Goal: Answer question/provide support: Share knowledge or assist other users

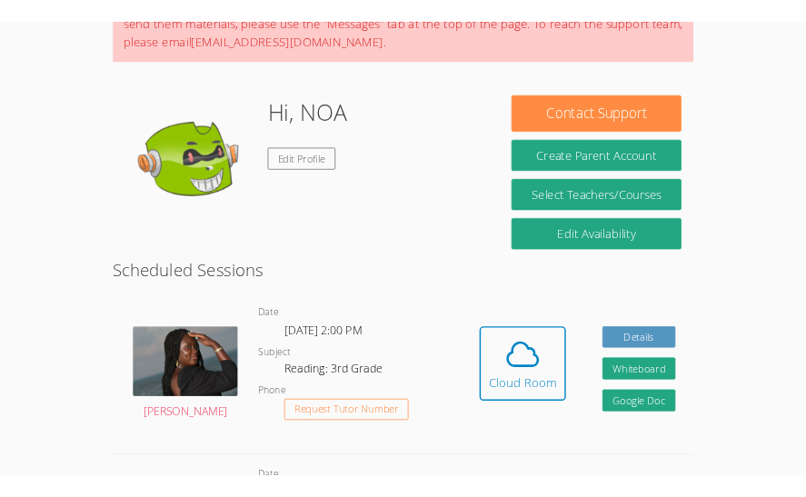
scroll to position [232, 0]
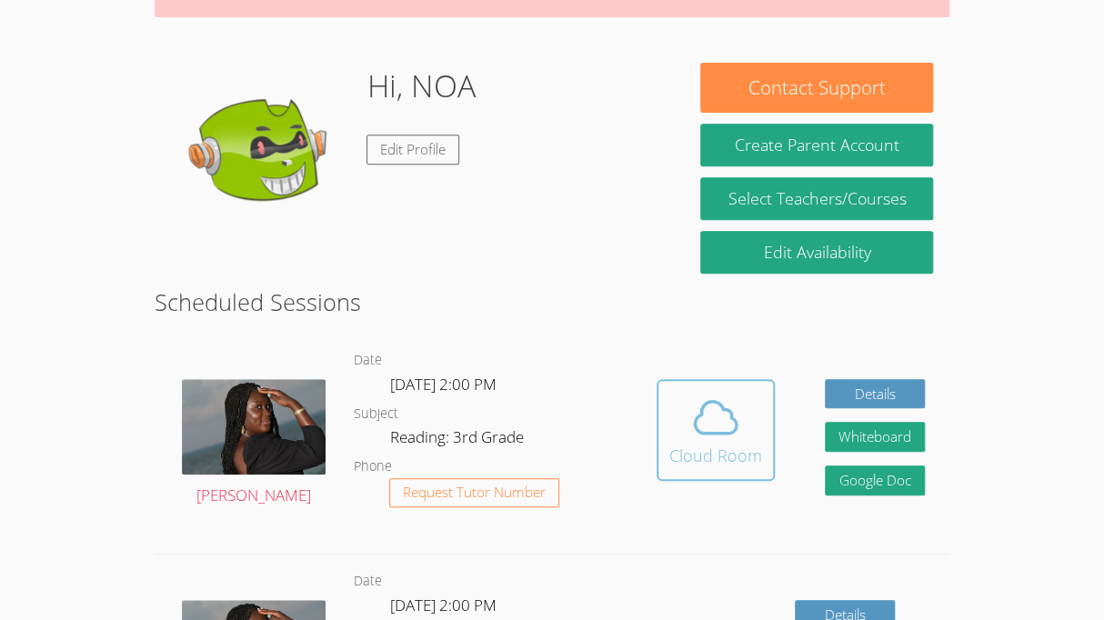
click at [722, 419] on icon at bounding box center [715, 417] width 51 height 51
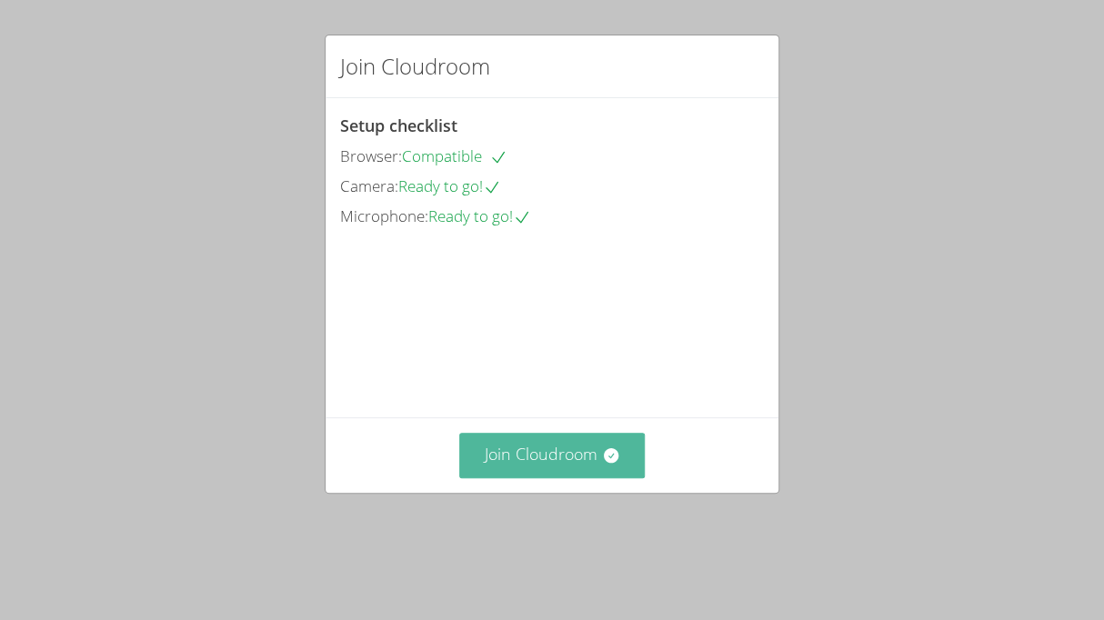
click at [591, 477] on button "Join Cloudroom" at bounding box center [552, 455] width 186 height 45
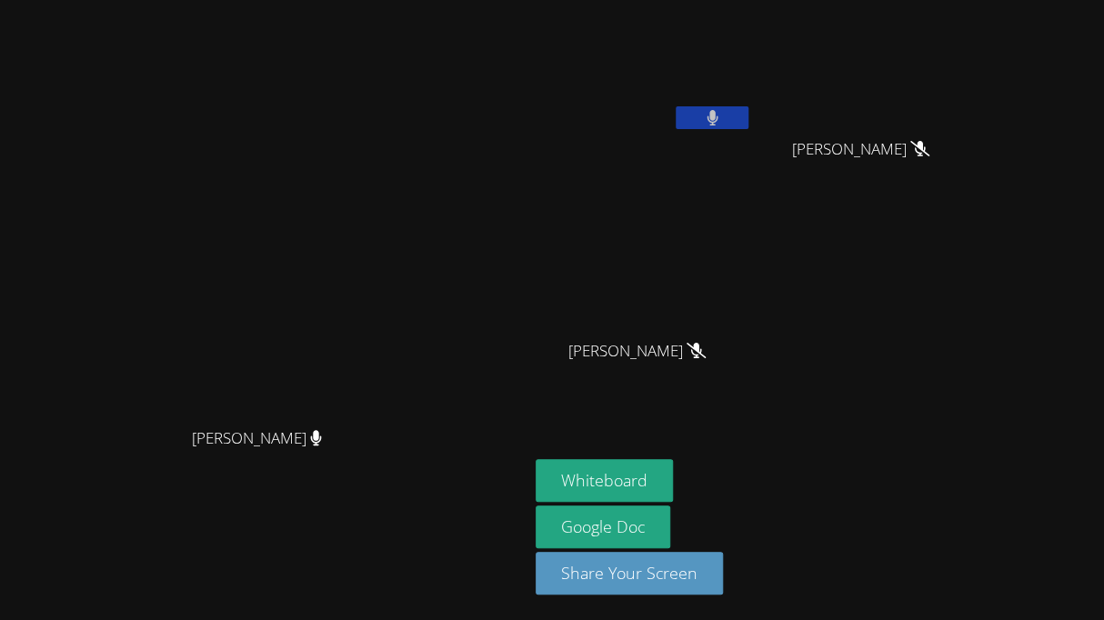
click at [748, 127] on button at bounding box center [712, 117] width 73 height 23
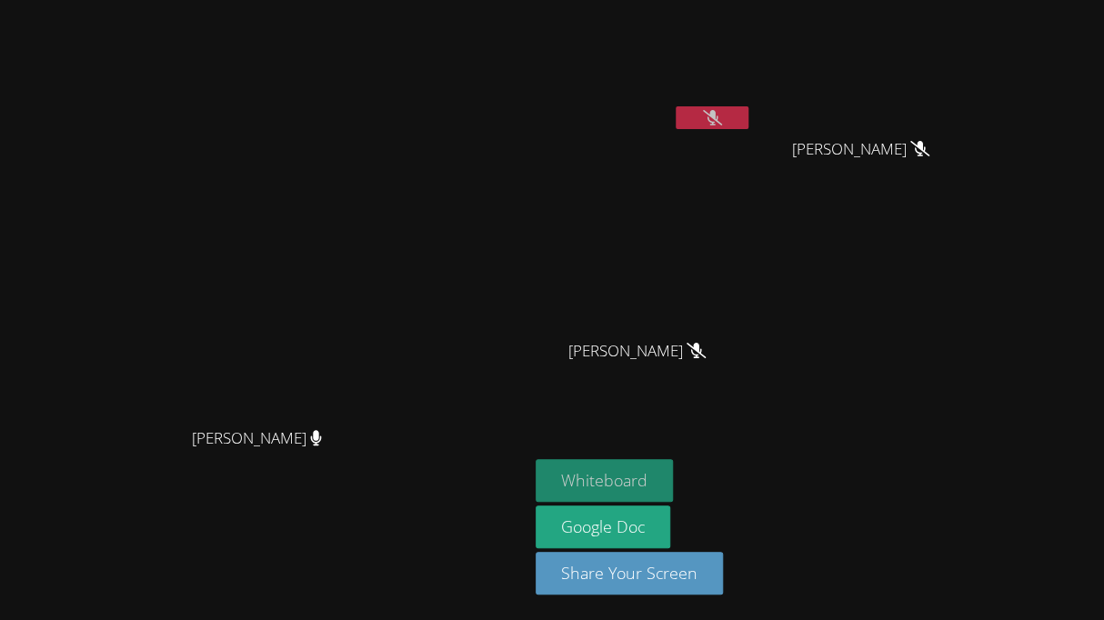
click at [673, 477] on button "Whiteboard" at bounding box center [604, 480] width 137 height 43
click at [748, 115] on button at bounding box center [712, 117] width 73 height 23
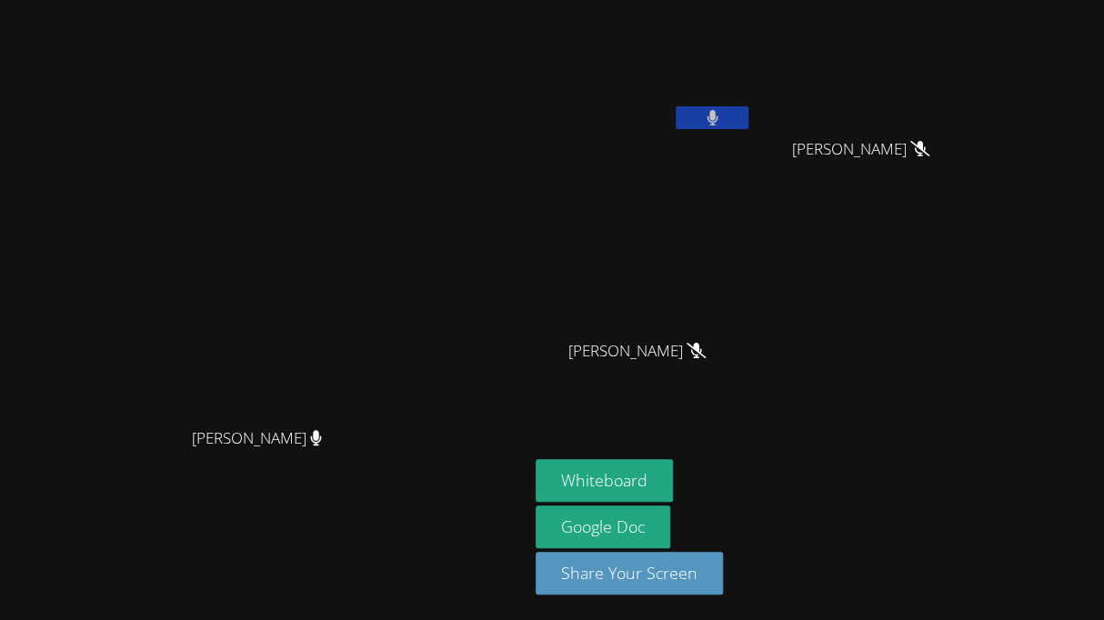
click at [748, 118] on button at bounding box center [712, 117] width 73 height 23
click at [722, 123] on icon at bounding box center [712, 117] width 19 height 15
click at [718, 115] on icon at bounding box center [712, 117] width 12 height 15
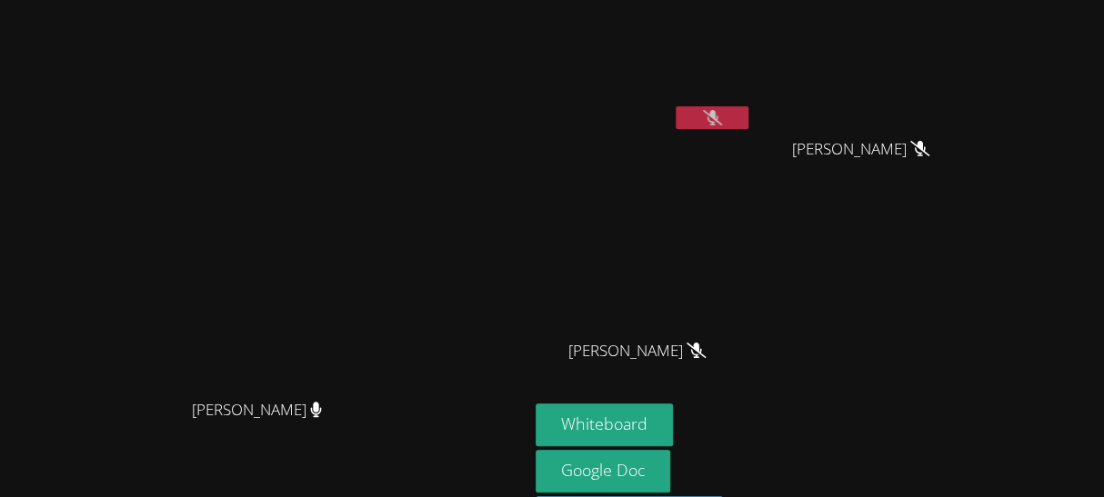
click at [722, 113] on icon at bounding box center [712, 117] width 19 height 15
click at [717, 118] on icon at bounding box center [711, 117] width 11 height 15
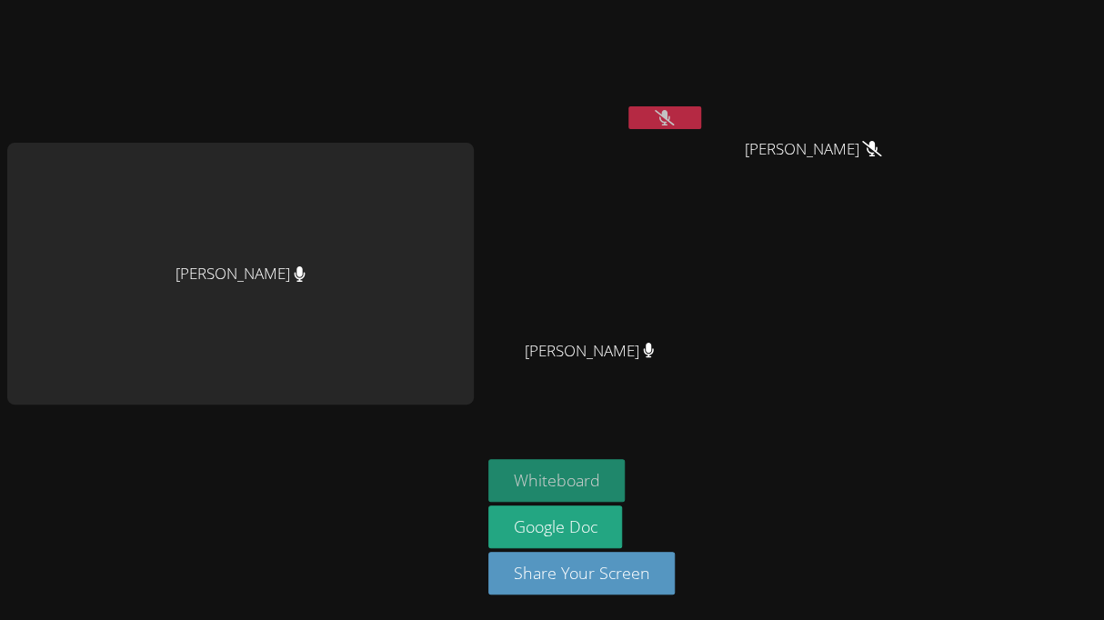
click at [536, 472] on button "Whiteboard" at bounding box center [556, 480] width 137 height 43
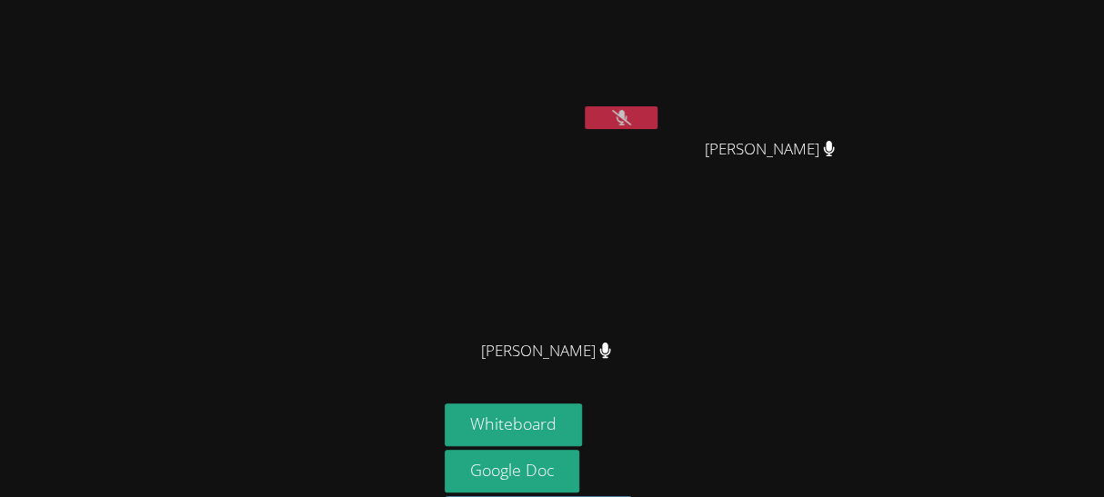
click at [625, 115] on icon at bounding box center [621, 117] width 19 height 15
click at [630, 124] on button at bounding box center [621, 117] width 73 height 23
click at [633, 118] on button at bounding box center [621, 117] width 73 height 23
click at [636, 111] on button at bounding box center [621, 117] width 73 height 23
click at [646, 120] on button at bounding box center [621, 117] width 73 height 23
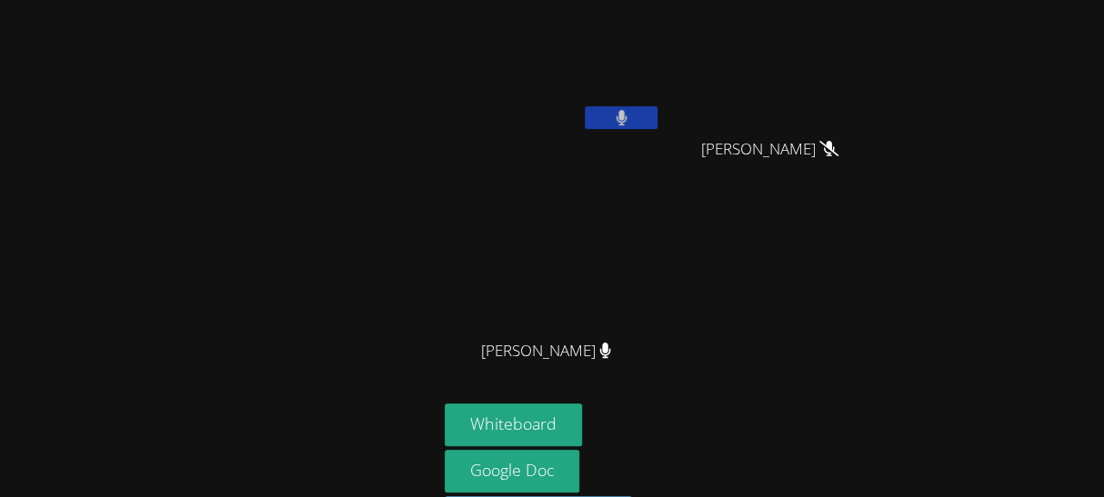
click at [644, 115] on button at bounding box center [621, 117] width 73 height 23
click at [626, 119] on icon at bounding box center [621, 117] width 19 height 15
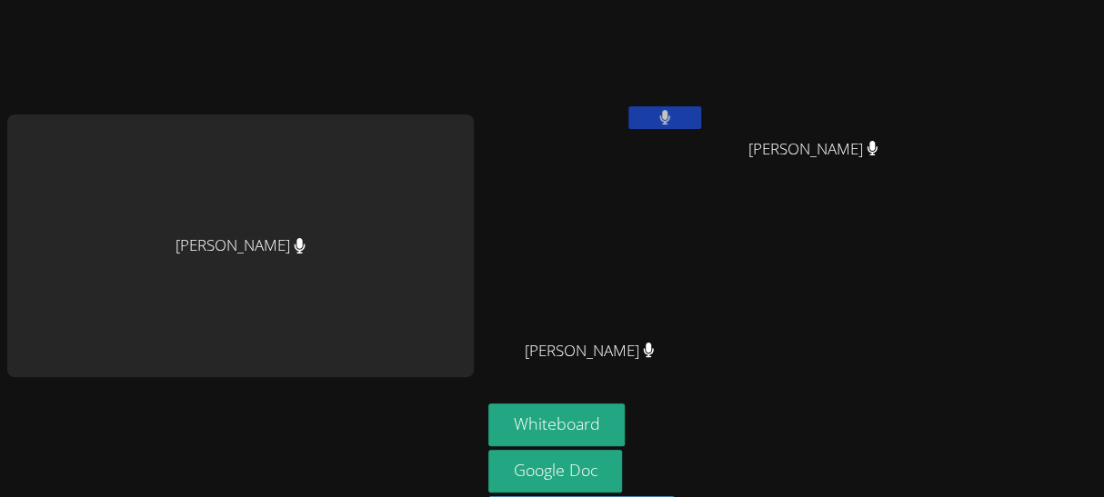
click at [691, 119] on button at bounding box center [664, 117] width 73 height 23
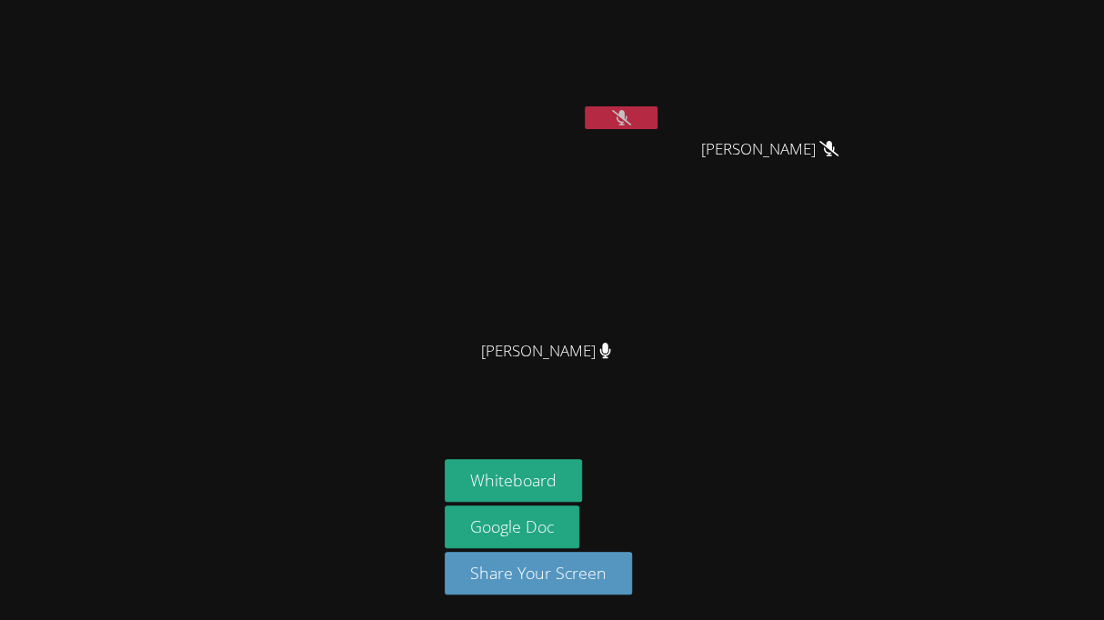
click at [629, 115] on icon at bounding box center [621, 117] width 19 height 15
click at [639, 122] on button at bounding box center [621, 117] width 73 height 23
click at [626, 128] on button at bounding box center [621, 117] width 73 height 23
click at [643, 116] on button at bounding box center [621, 117] width 73 height 23
click at [656, 120] on button at bounding box center [621, 117] width 73 height 23
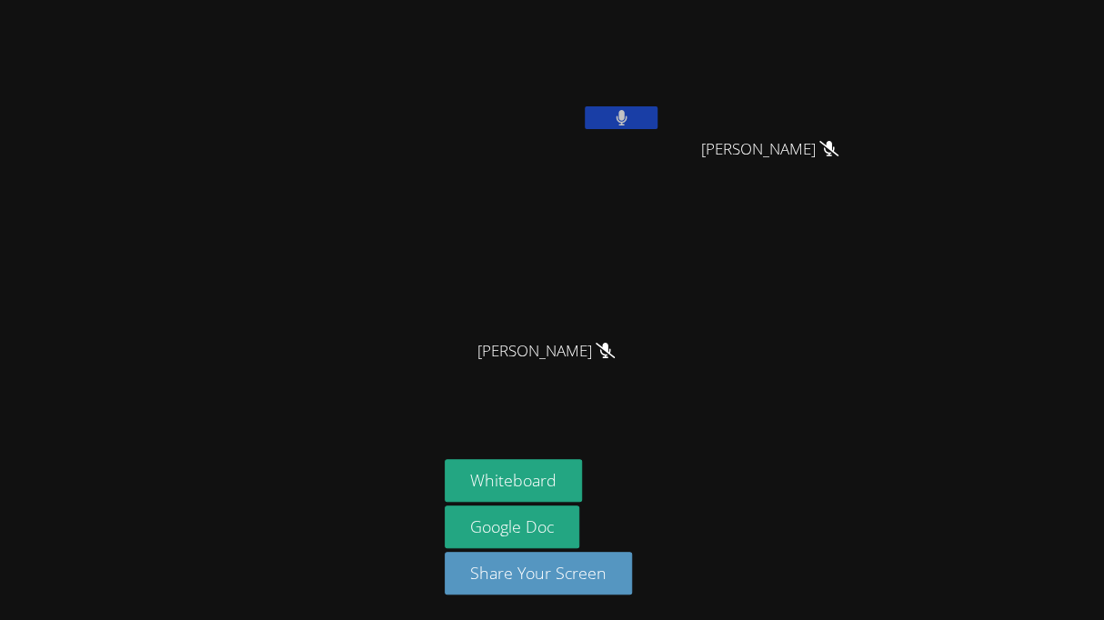
click at [642, 118] on button at bounding box center [621, 117] width 73 height 23
click at [624, 116] on icon at bounding box center [621, 117] width 19 height 15
click at [640, 118] on button at bounding box center [621, 117] width 73 height 23
click at [616, 128] on button at bounding box center [621, 117] width 73 height 23
click at [600, 120] on button at bounding box center [621, 117] width 73 height 23
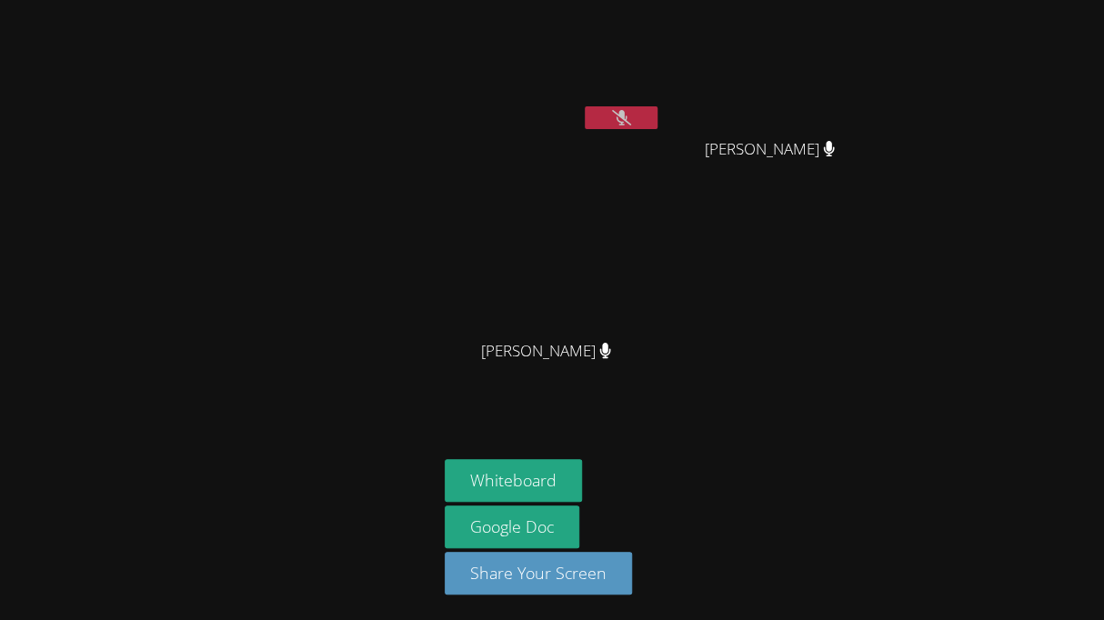
click at [612, 111] on icon at bounding box center [621, 117] width 19 height 15
click at [600, 125] on button at bounding box center [621, 117] width 73 height 23
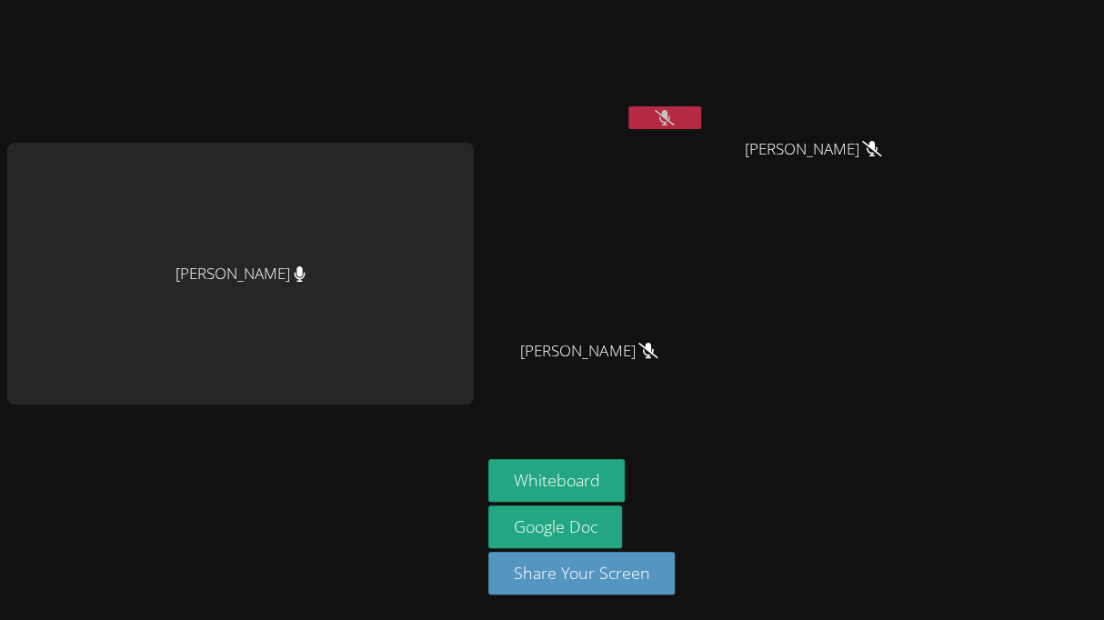
click at [670, 120] on icon at bounding box center [664, 117] width 19 height 15
click at [687, 115] on button at bounding box center [664, 117] width 73 height 23
click at [699, 121] on button at bounding box center [664, 117] width 73 height 23
click at [696, 124] on button at bounding box center [664, 117] width 73 height 23
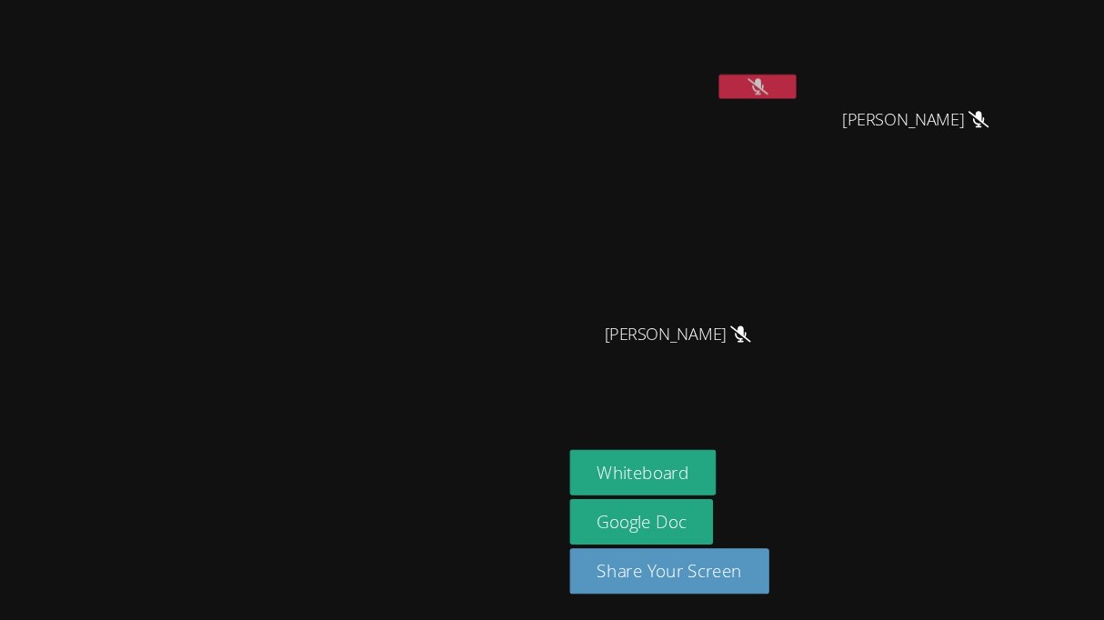
click at [703, 124] on icon at bounding box center [712, 117] width 19 height 15
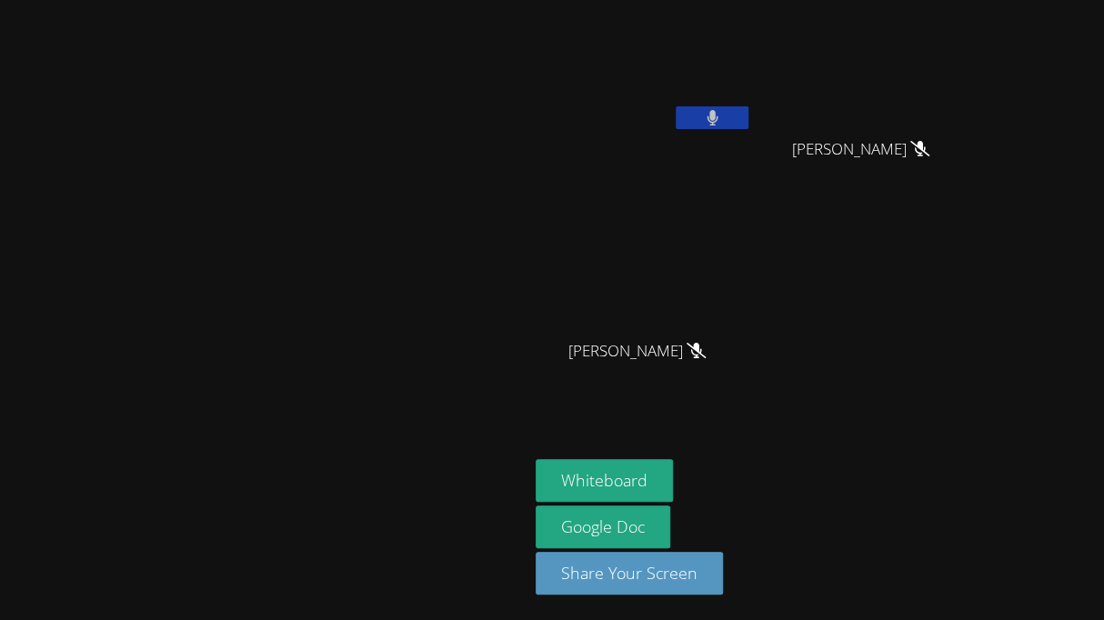
click at [717, 120] on icon at bounding box center [711, 117] width 11 height 15
click at [748, 127] on button at bounding box center [712, 117] width 73 height 23
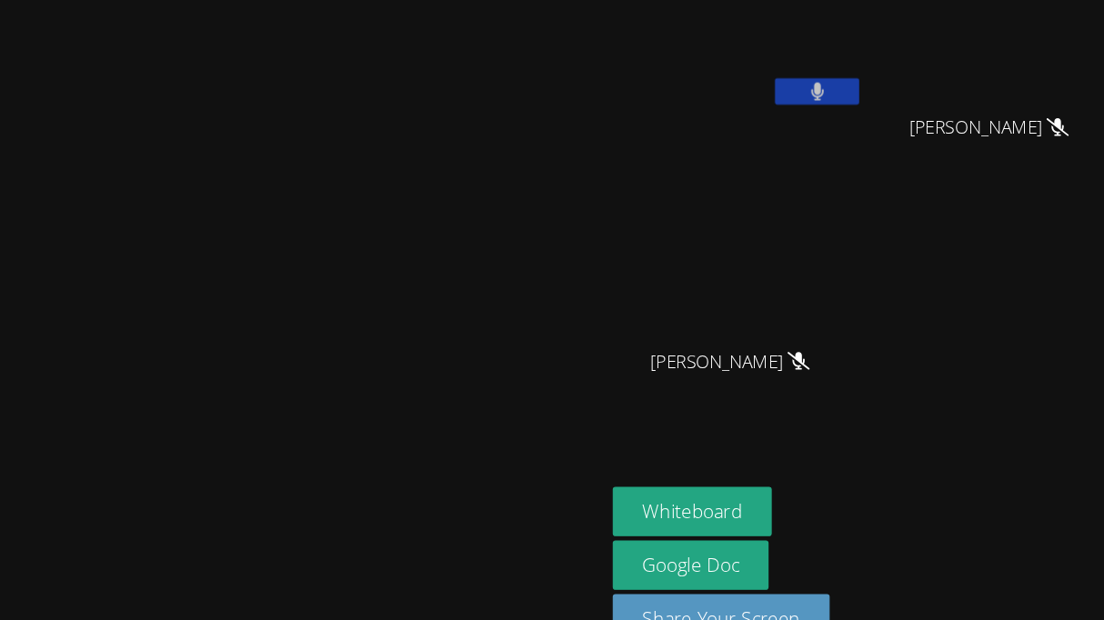
click at [718, 124] on icon at bounding box center [712, 117] width 12 height 15
click at [722, 123] on icon at bounding box center [712, 117] width 19 height 15
click at [748, 115] on button at bounding box center [712, 117] width 73 height 23
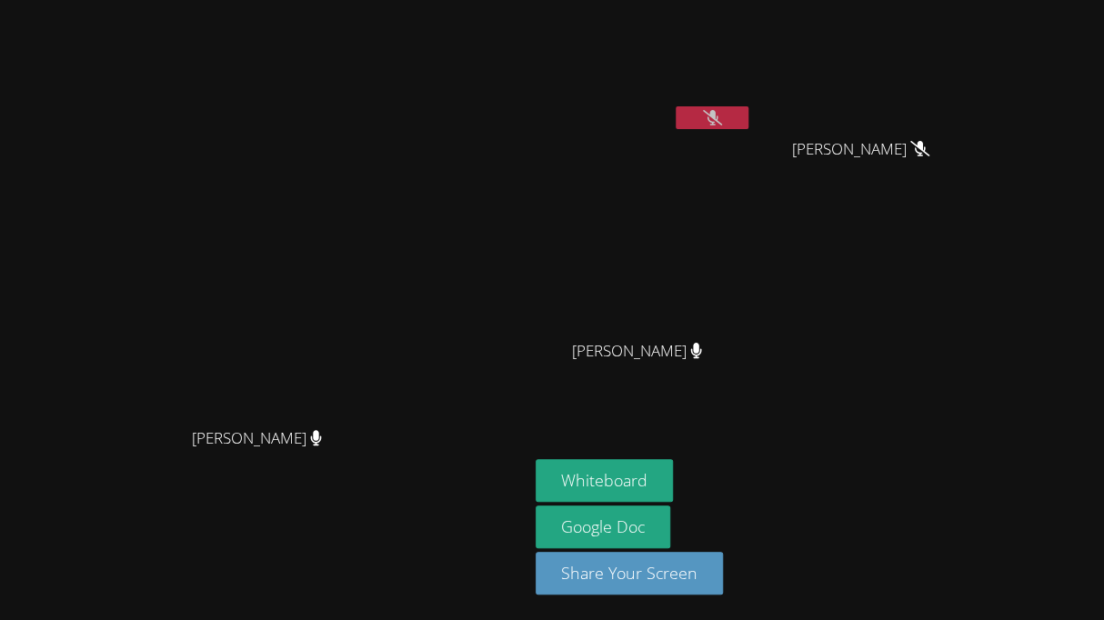
click at [748, 121] on button at bounding box center [712, 117] width 73 height 23
click at [748, 116] on button at bounding box center [712, 117] width 73 height 23
click at [748, 119] on button at bounding box center [712, 117] width 73 height 23
click at [748, 125] on button at bounding box center [712, 117] width 73 height 23
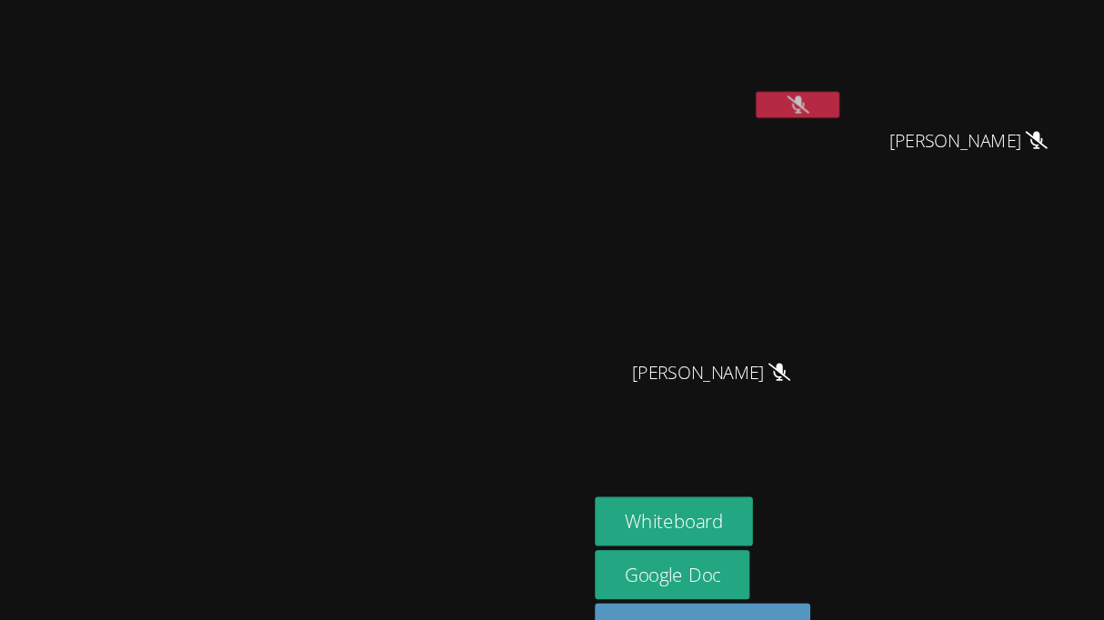
click at [748, 115] on button at bounding box center [712, 117] width 73 height 23
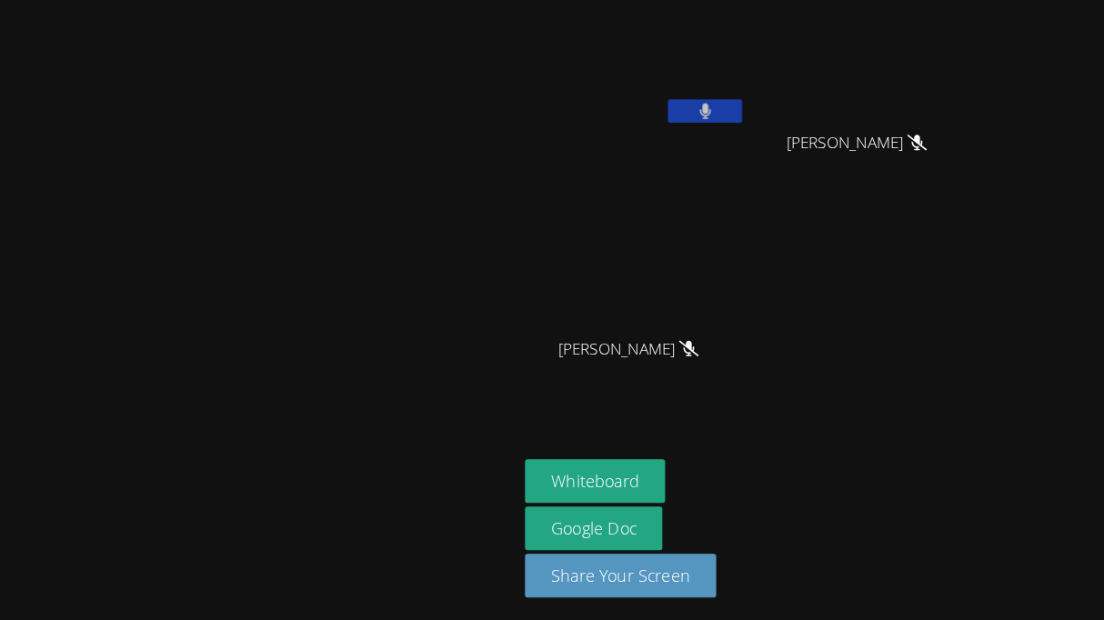
click at [748, 128] on button at bounding box center [712, 117] width 73 height 23
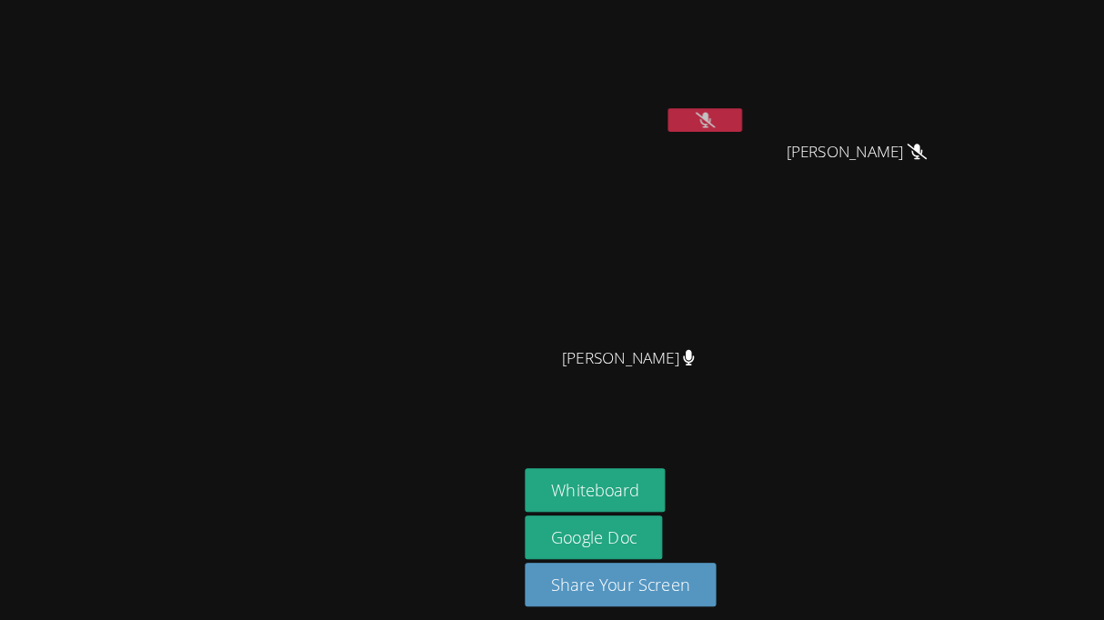
click at [722, 123] on icon at bounding box center [712, 117] width 19 height 15
click at [748, 115] on button at bounding box center [712, 117] width 73 height 23
click at [748, 127] on button at bounding box center [712, 117] width 73 height 23
click at [748, 121] on button at bounding box center [712, 117] width 73 height 23
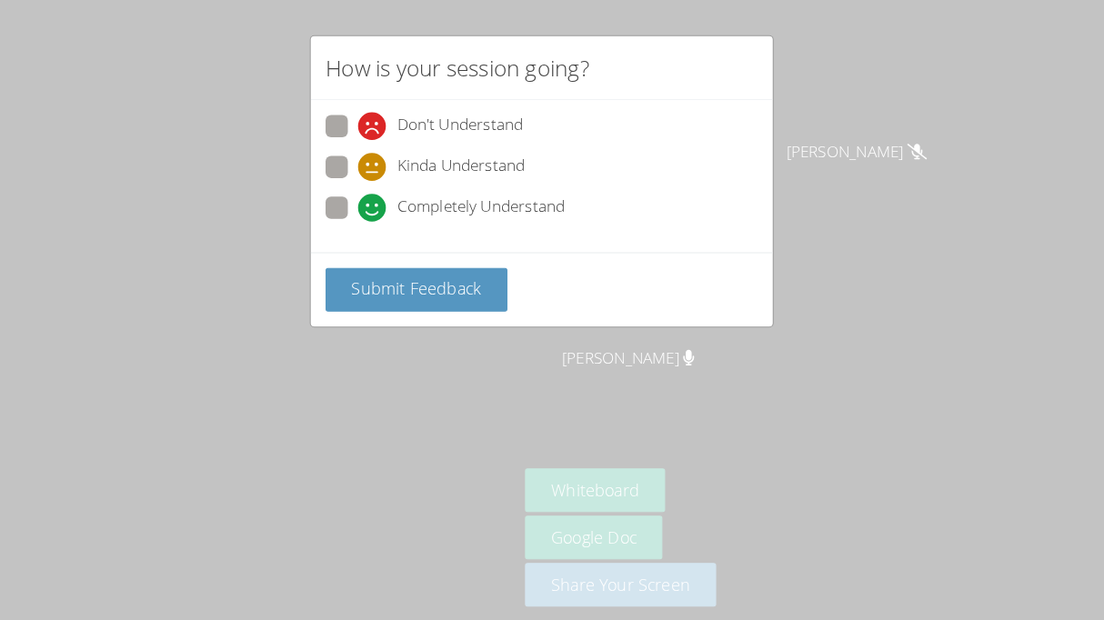
click at [408, 207] on div "Completely Understand" at bounding box center [473, 203] width 203 height 27
click at [387, 207] on input "Completely Understand" at bounding box center [379, 200] width 15 height 15
radio input "true"
click at [433, 282] on span "Submit Feedback" at bounding box center [428, 283] width 127 height 22
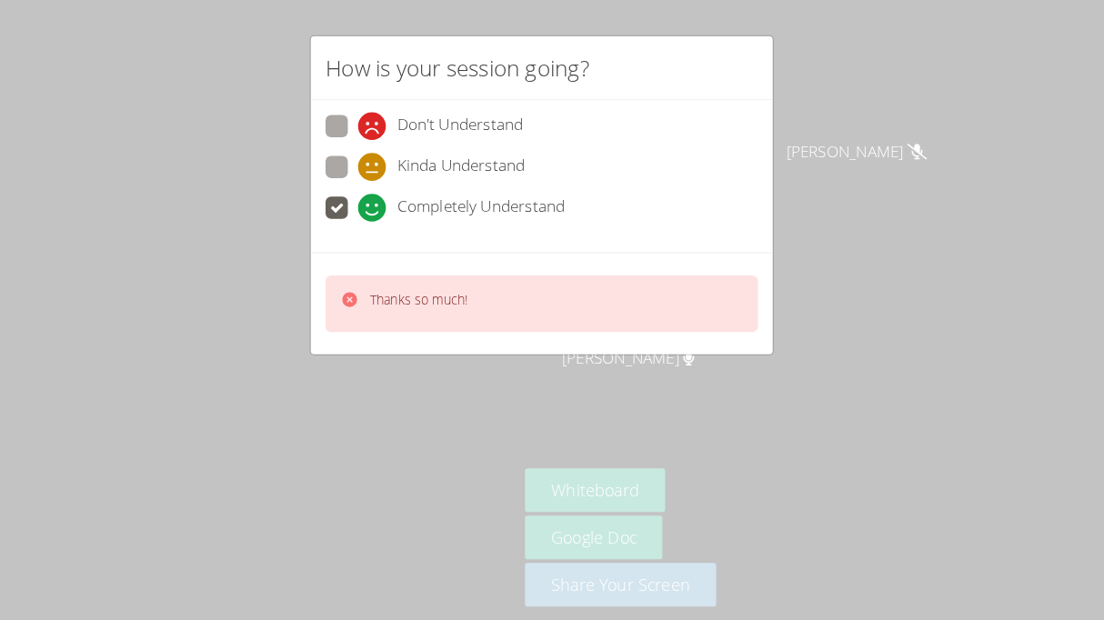
click at [417, 300] on p "Thanks so much!" at bounding box center [431, 294] width 95 height 18
click at [378, 308] on div "Thanks so much!" at bounding box center [417, 298] width 125 height 26
click at [427, 315] on div "Thanks so much!" at bounding box center [552, 297] width 424 height 55
click at [425, 332] on div "Thanks so much!" at bounding box center [551, 297] width 453 height 100
click at [423, 334] on div "Thanks so much!" at bounding box center [551, 297] width 453 height 100
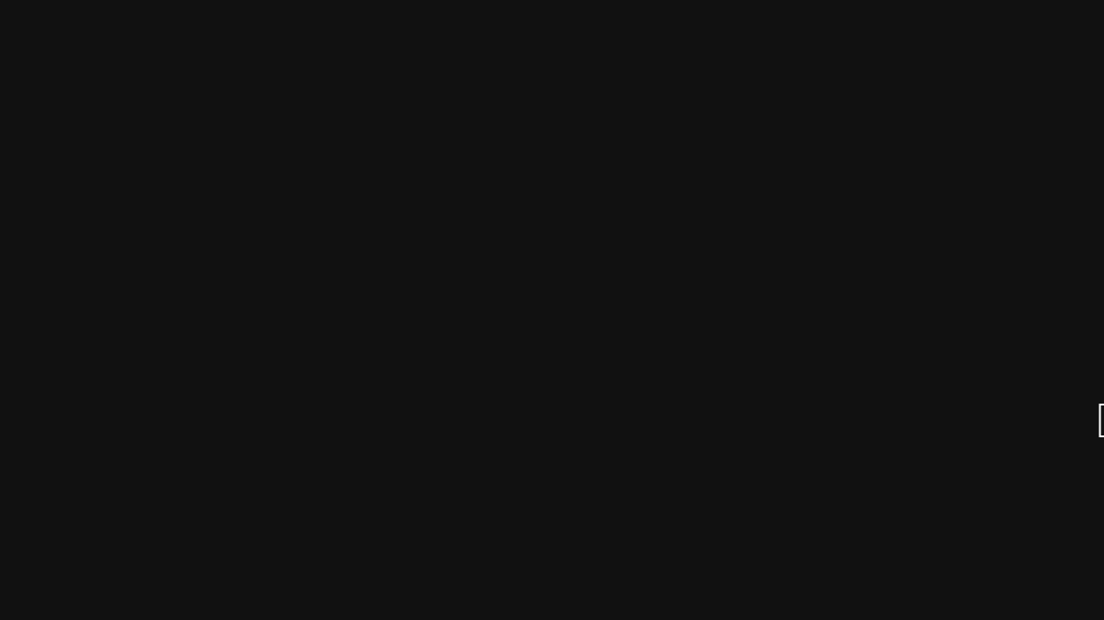
click at [401, 367] on video at bounding box center [264, 273] width 273 height 289
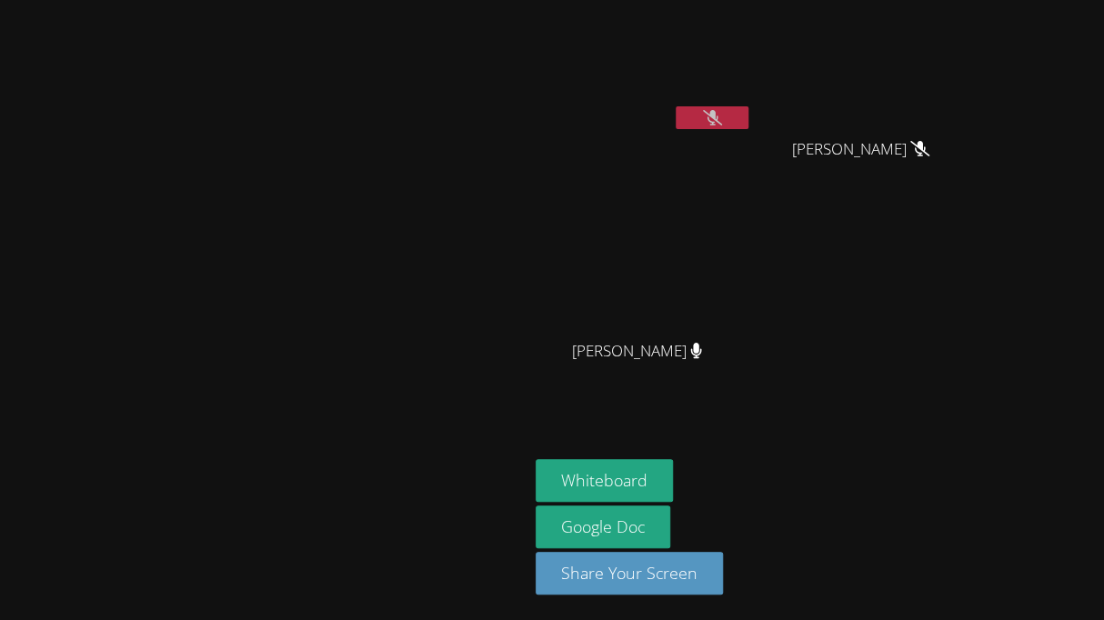
click at [748, 121] on button at bounding box center [712, 117] width 73 height 23
click at [718, 115] on icon at bounding box center [712, 117] width 12 height 15
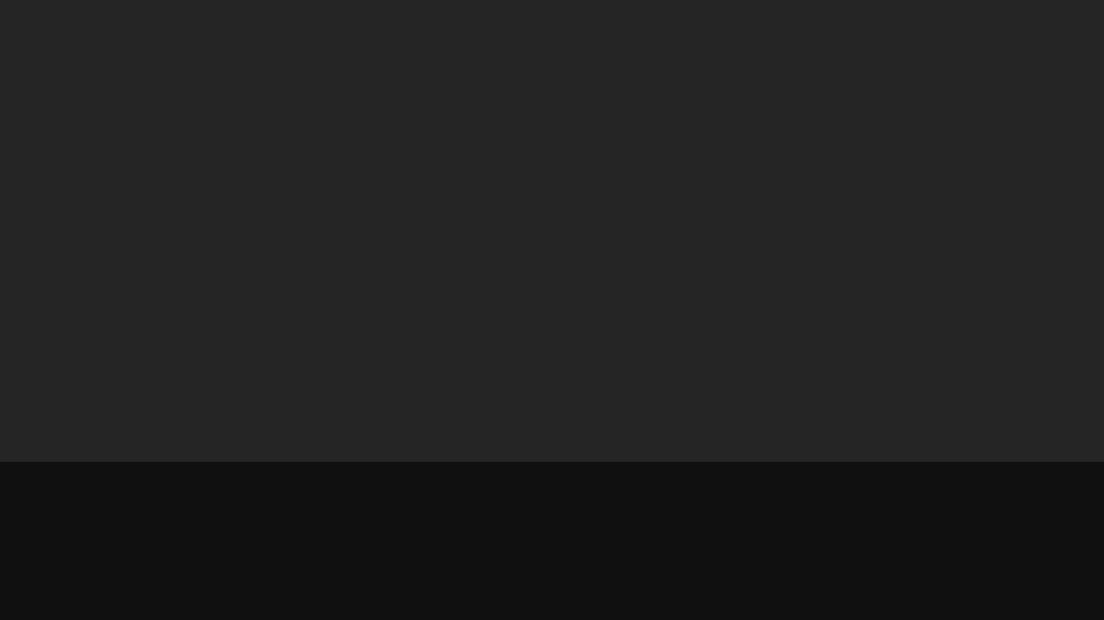
click at [292, 337] on div "[PERSON_NAME]" at bounding box center [240, 274] width 466 height 263
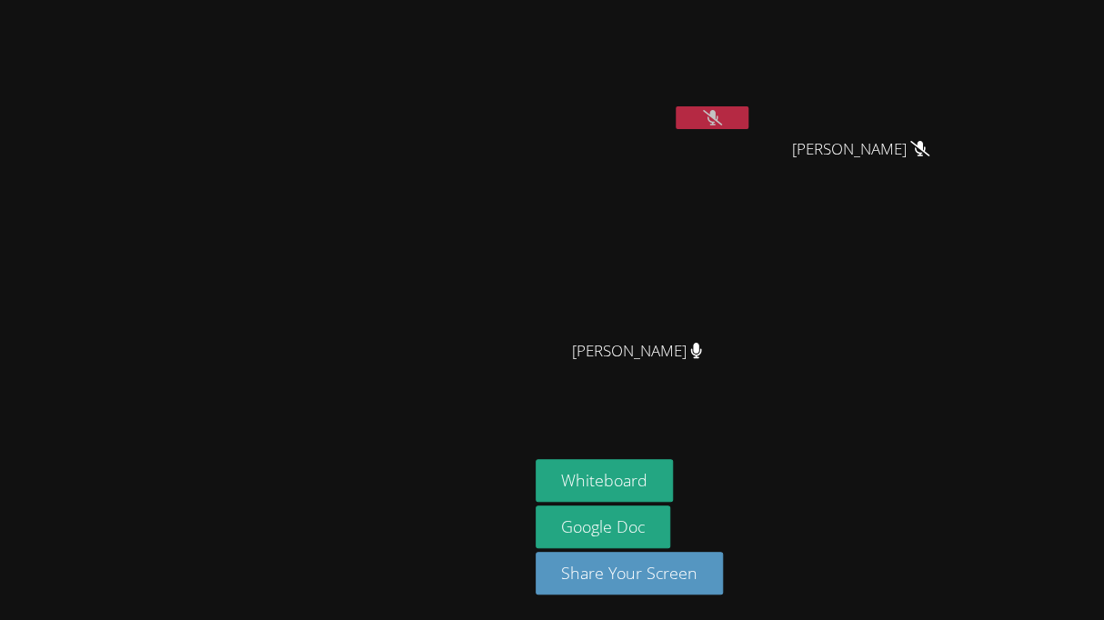
click at [748, 125] on button at bounding box center [712, 117] width 73 height 23
click at [748, 119] on button at bounding box center [712, 117] width 73 height 23
click at [748, 115] on button at bounding box center [712, 117] width 73 height 23
click at [748, 122] on button at bounding box center [712, 117] width 73 height 23
click at [748, 121] on button at bounding box center [712, 117] width 73 height 23
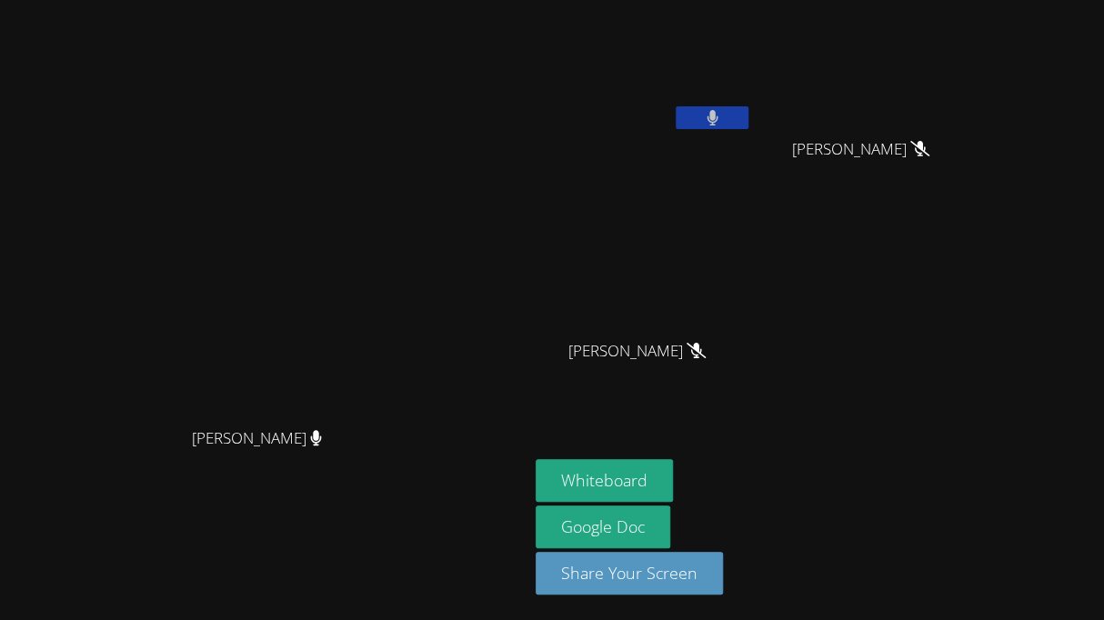
click at [748, 127] on button at bounding box center [712, 117] width 73 height 23
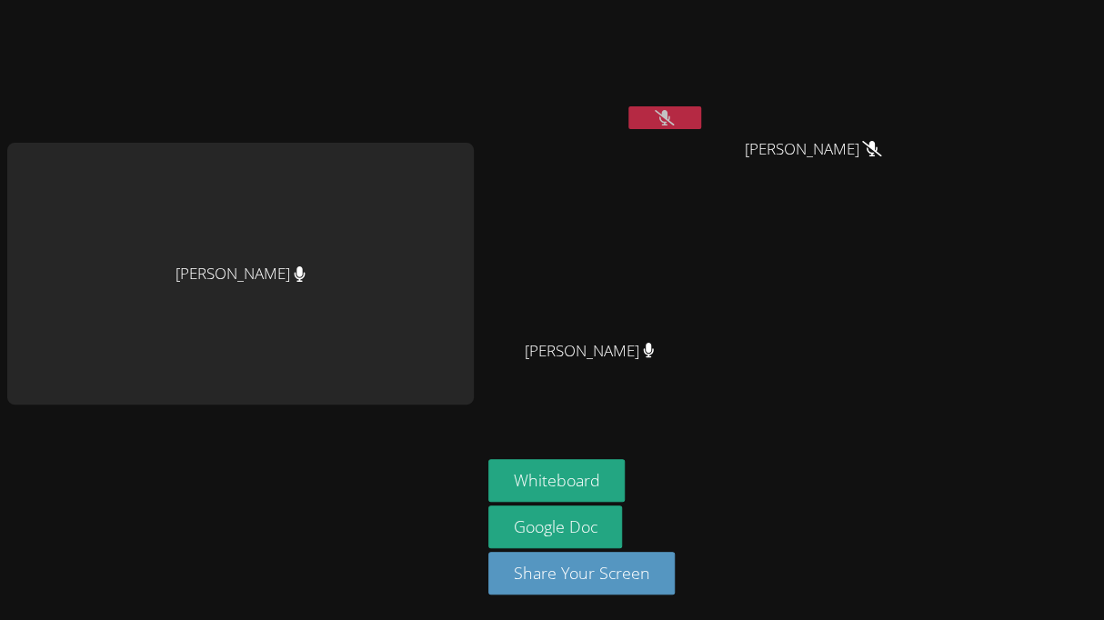
click at [674, 115] on icon at bounding box center [664, 117] width 19 height 15
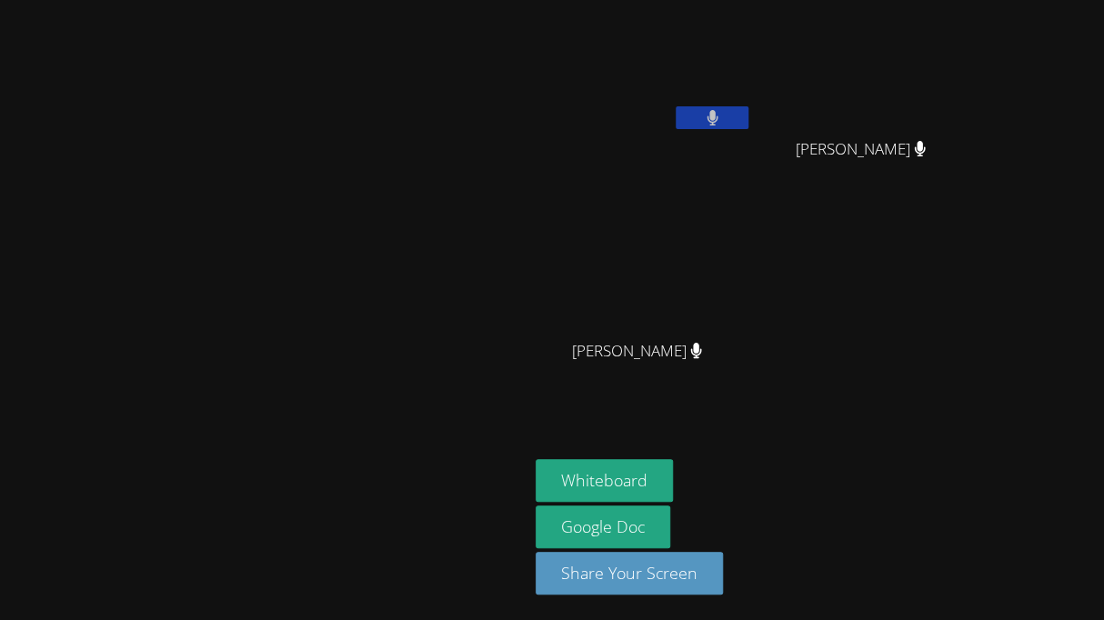
click at [748, 123] on button at bounding box center [712, 117] width 73 height 23
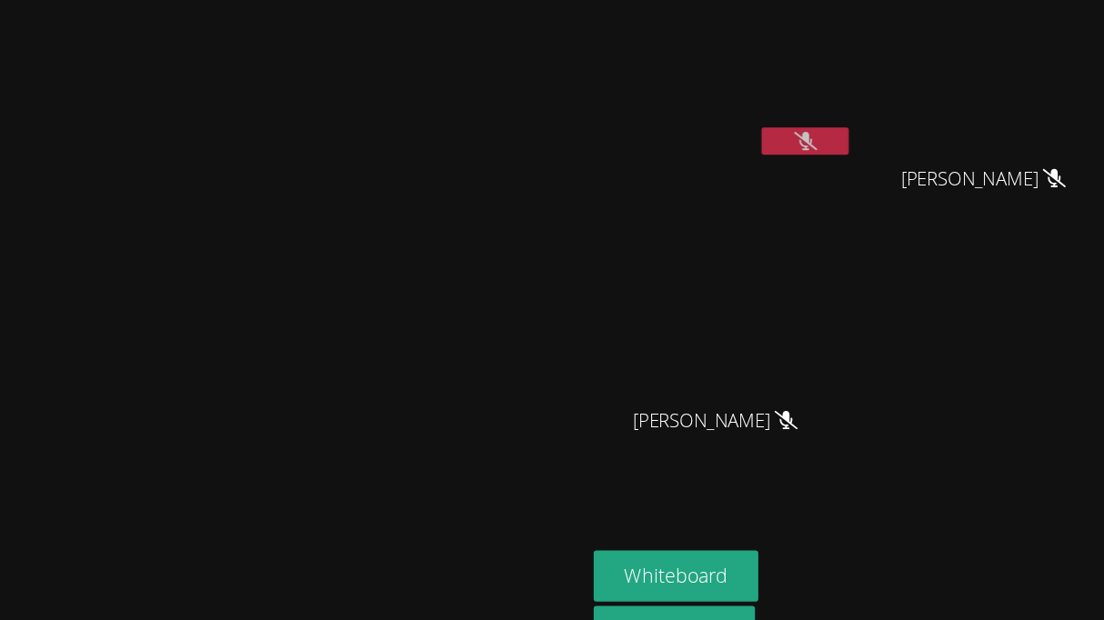
click at [748, 120] on button at bounding box center [712, 117] width 73 height 23
click at [748, 113] on button at bounding box center [712, 117] width 73 height 23
click at [748, 125] on button at bounding box center [712, 117] width 73 height 23
click at [748, 122] on button at bounding box center [712, 117] width 73 height 23
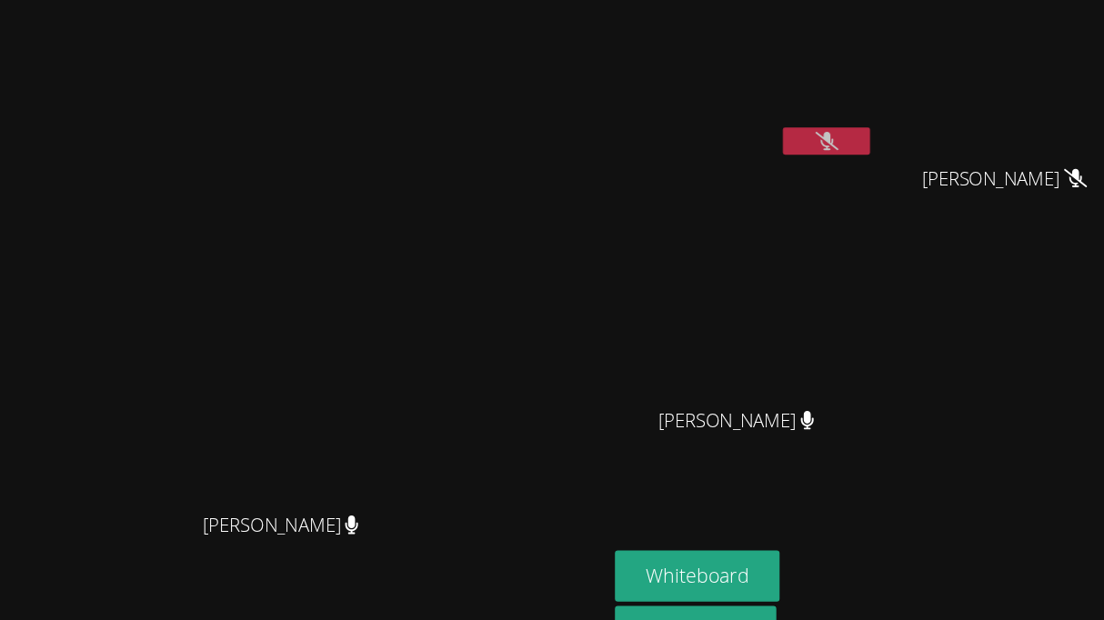
click at [748, 121] on button at bounding box center [712, 117] width 73 height 23
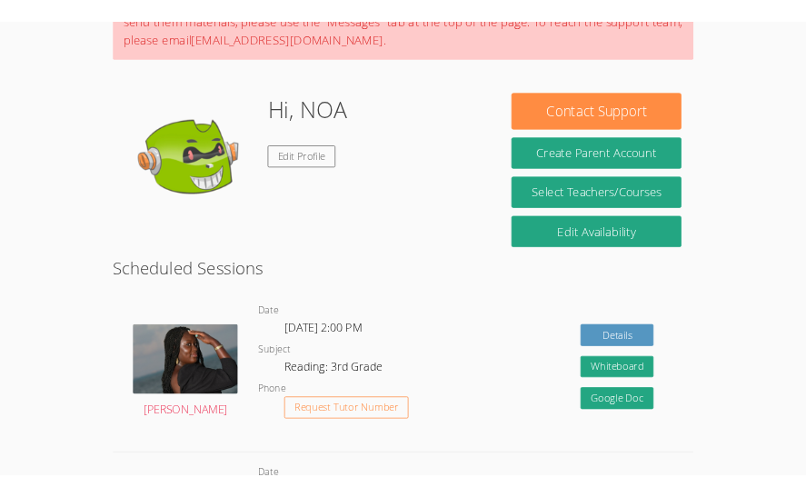
scroll to position [177, 0]
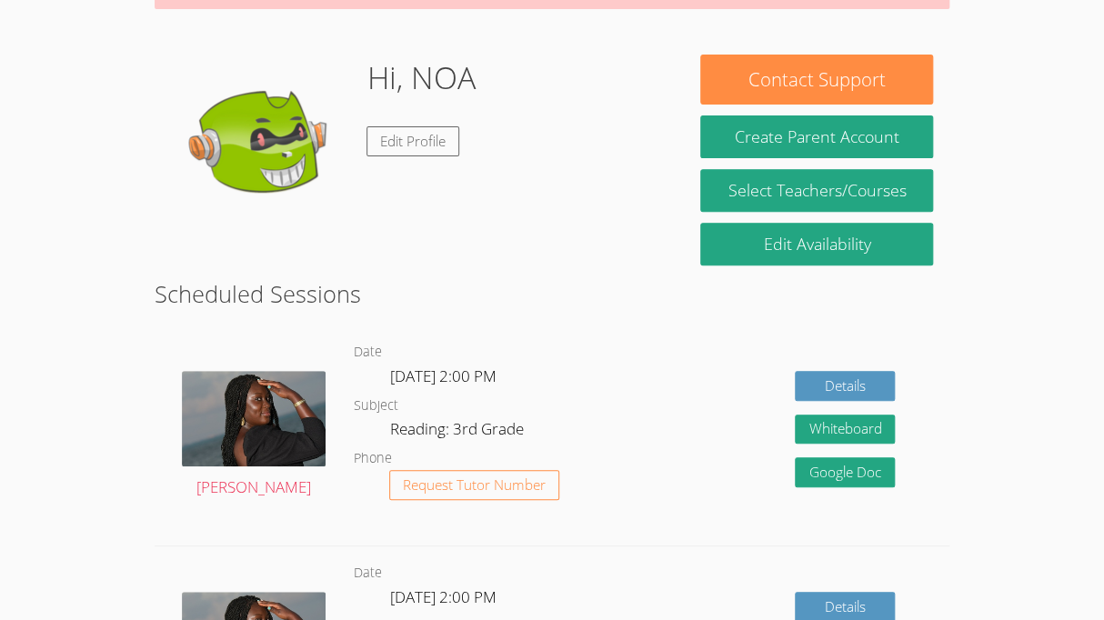
click at [1036, 443] on html "Home Programs Sessions Tutors Messages Billing Logout NOA As of Saturday, March…" at bounding box center [552, 133] width 1104 height 620
click at [839, 439] on button "Whiteboard" at bounding box center [845, 430] width 100 height 30
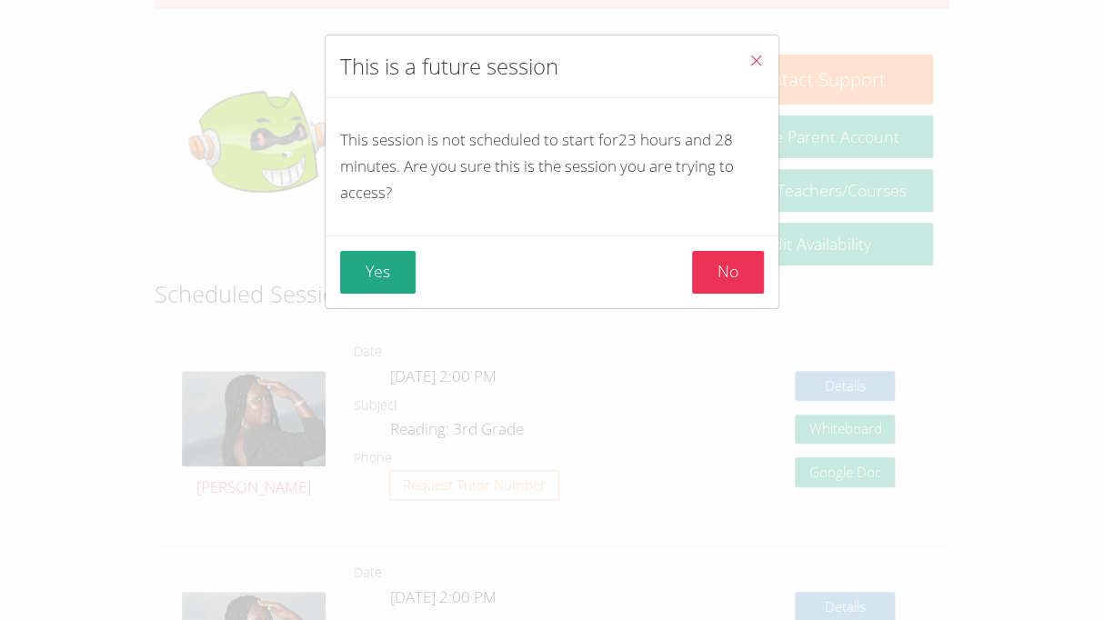
click at [856, 419] on div "This is a future session This session is not scheduled to start for 23 hours an…" at bounding box center [552, 310] width 1104 height 620
click at [355, 275] on button "Yes" at bounding box center [377, 272] width 75 height 43
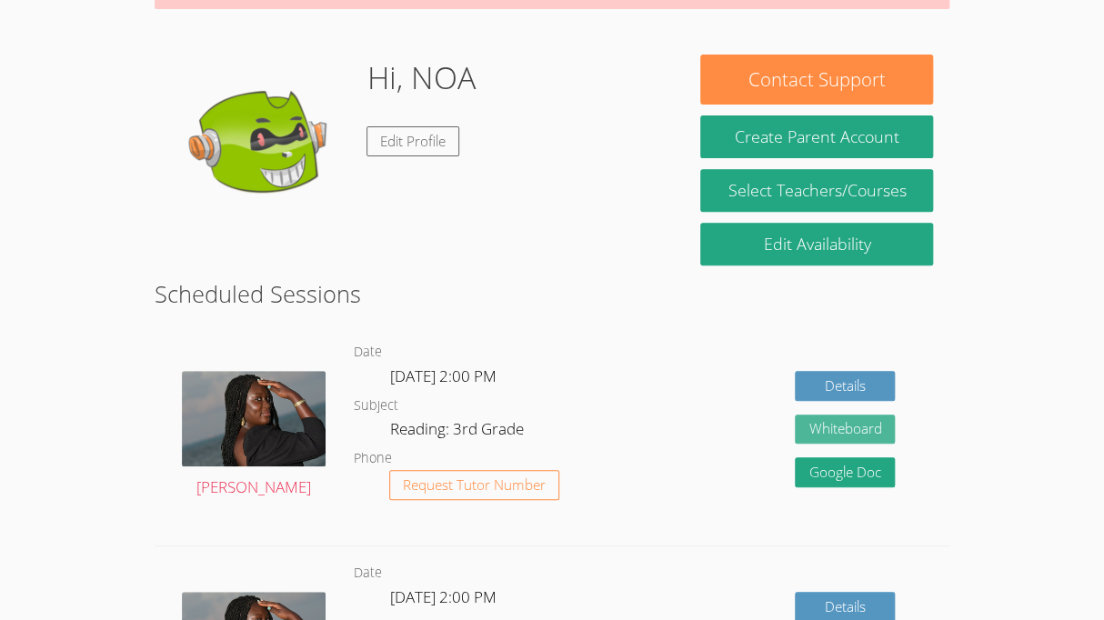
click at [868, 426] on button "Whiteboard" at bounding box center [845, 430] width 100 height 30
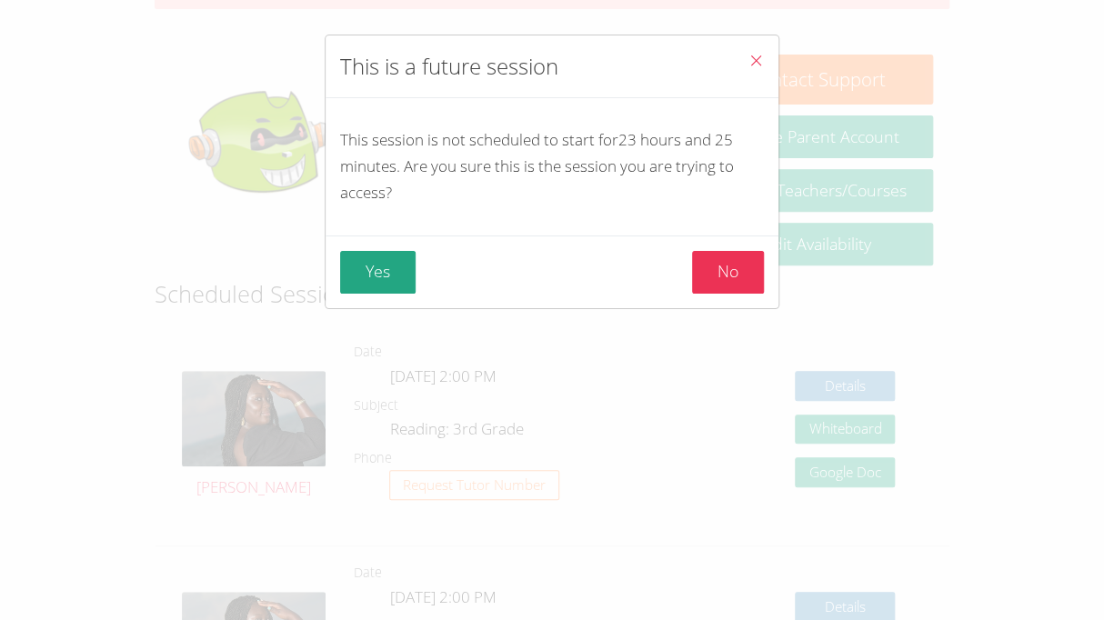
click at [489, 357] on div "This is a future session This session is not scheduled to start for 23 hours an…" at bounding box center [552, 310] width 1104 height 620
click at [358, 288] on button "Yes" at bounding box center [377, 272] width 75 height 43
